Goal: Information Seeking & Learning: Learn about a topic

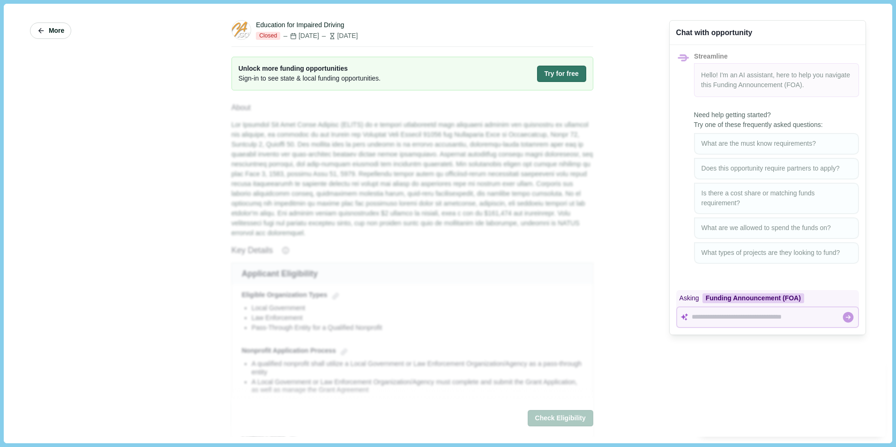
click at [45, 29] on icon "button" at bounding box center [41, 31] width 8 height 8
